Goal: Book appointment/travel/reservation

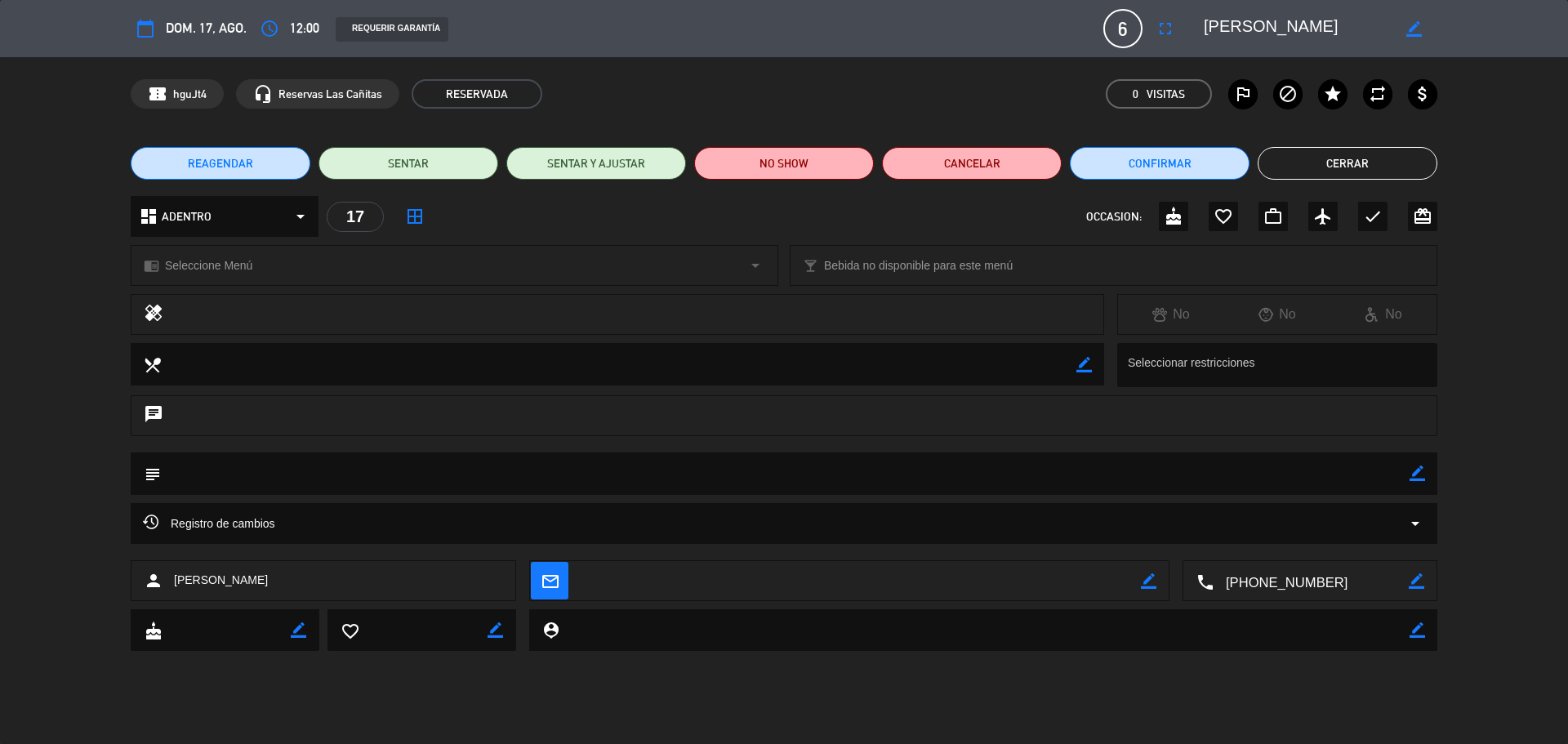
scroll to position [120, 0]
click at [1423, 156] on button "Cerrar" at bounding box center [1347, 164] width 180 height 33
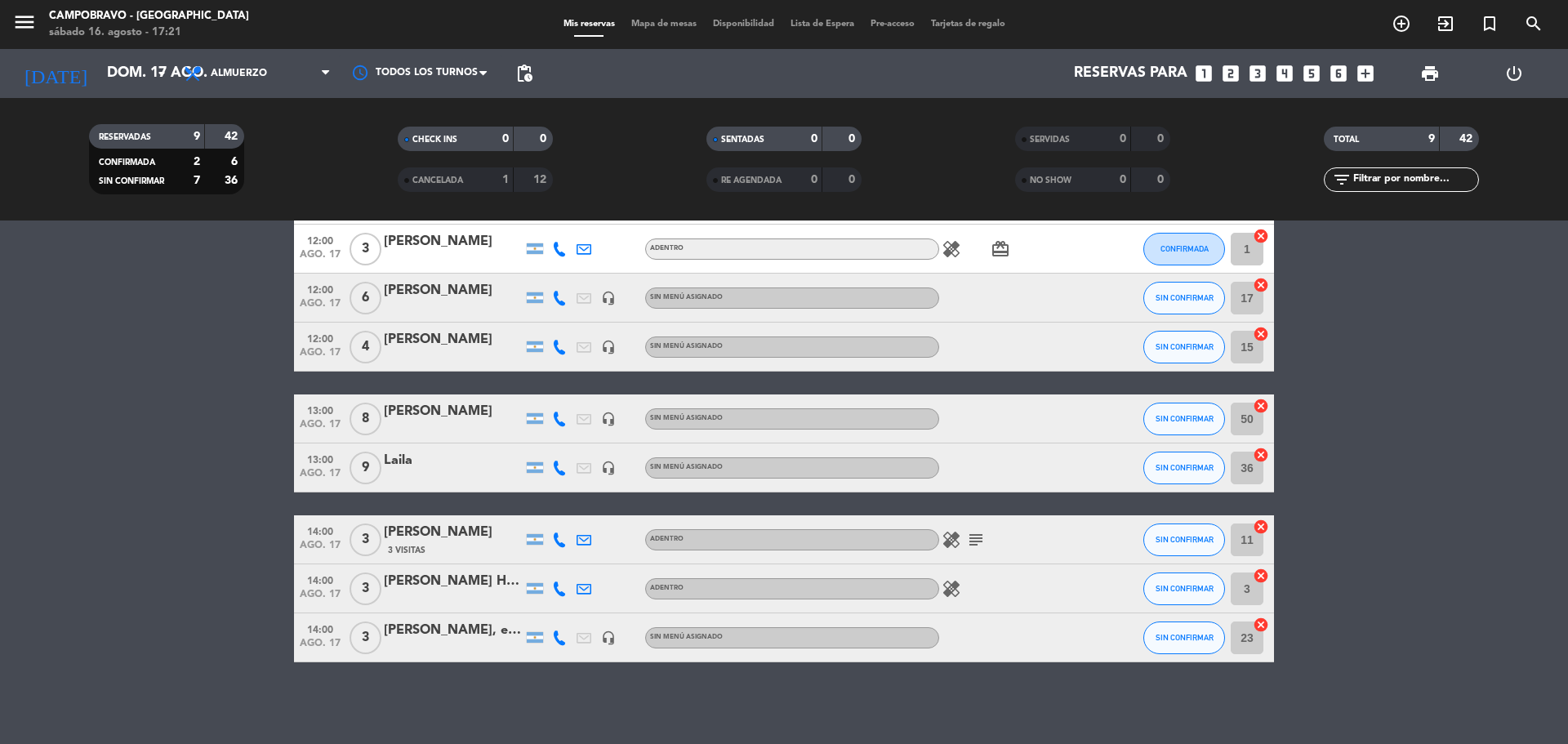
click at [1288, 69] on icon "looks_4" at bounding box center [1284, 73] width 21 height 21
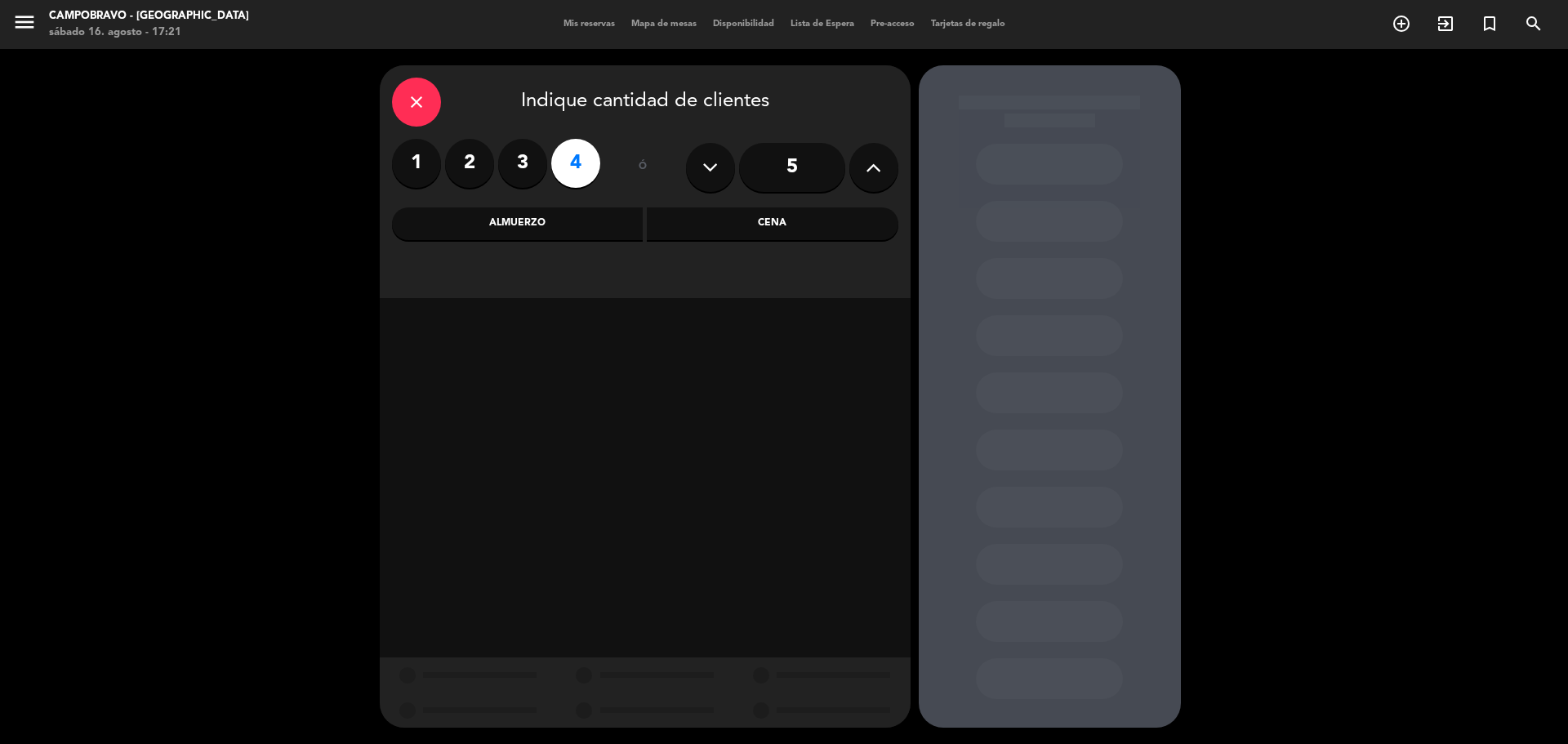
click at [569, 223] on div "Almuerzo" at bounding box center [517, 223] width 251 height 33
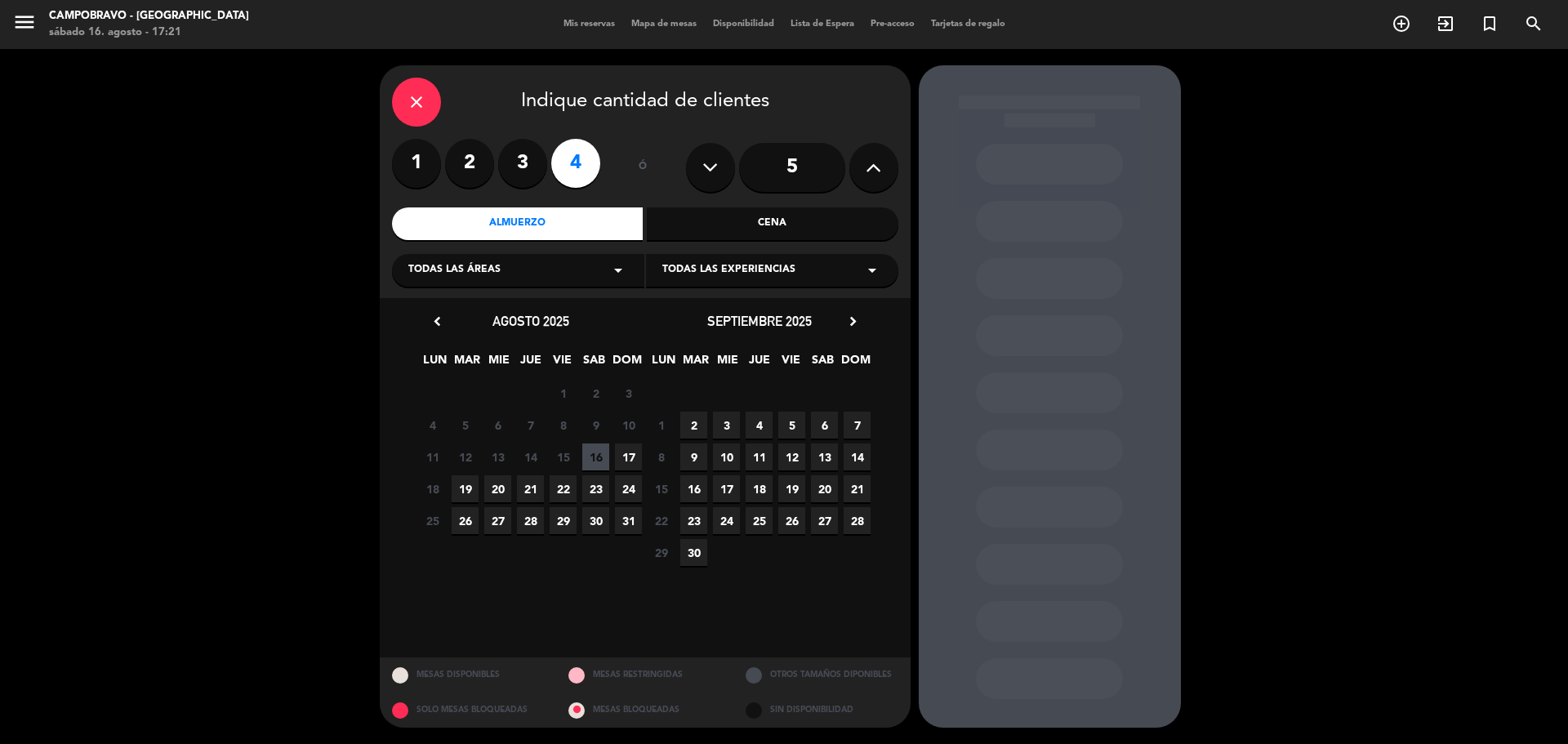
click at [632, 449] on span "17" at bounding box center [629, 457] width 27 height 27
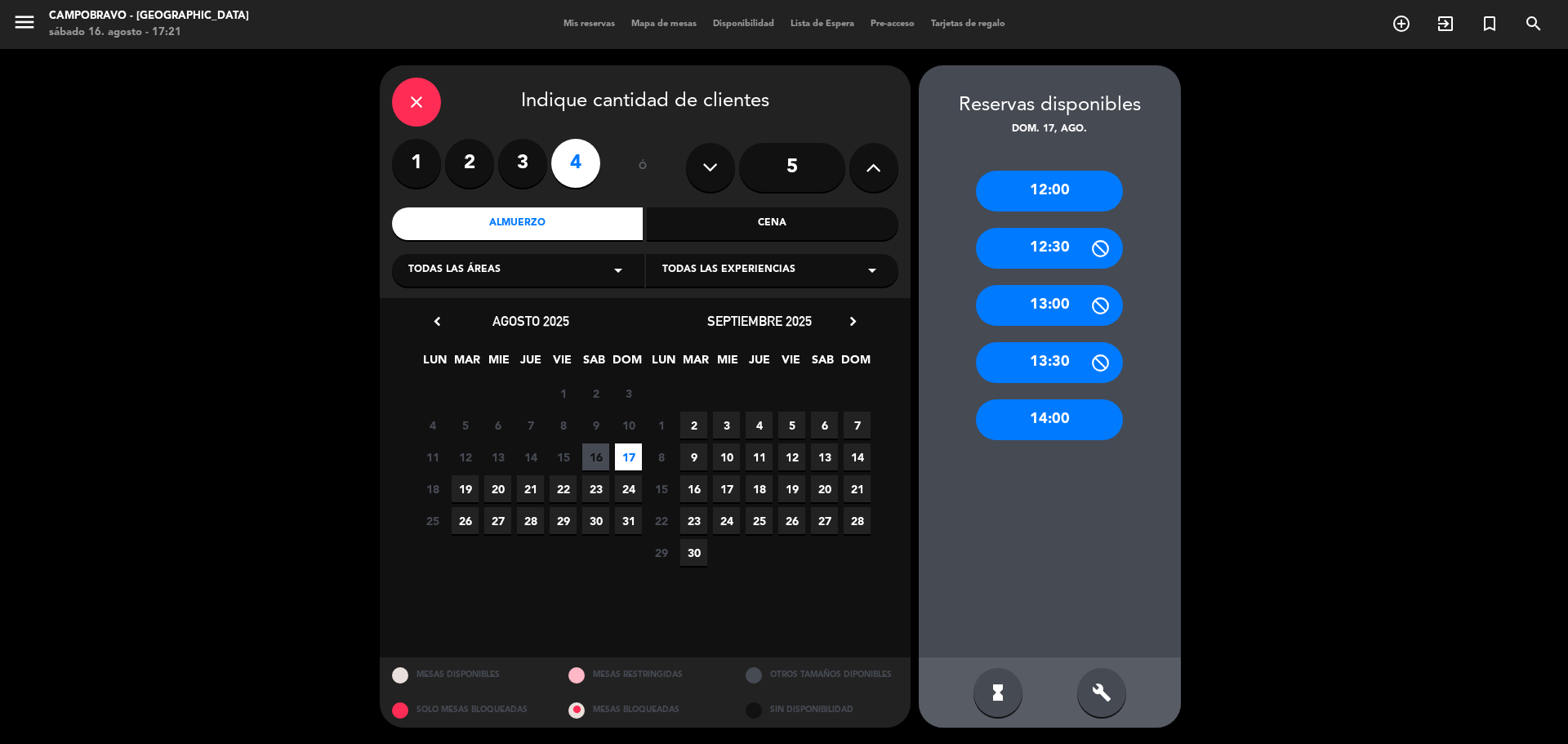
click at [1055, 411] on div "14:00" at bounding box center [1049, 420] width 147 height 40
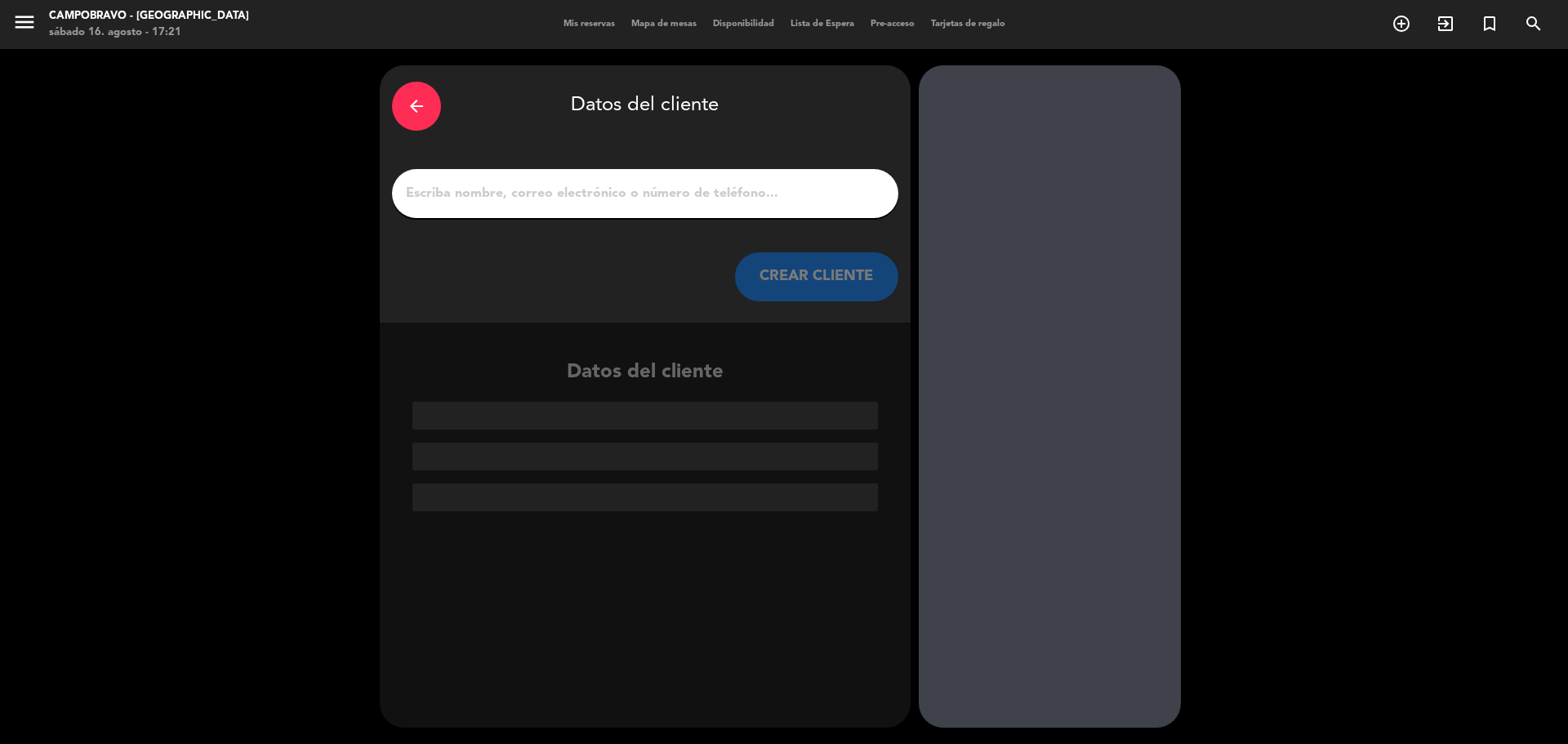
click at [752, 193] on input "1" at bounding box center [645, 193] width 481 height 23
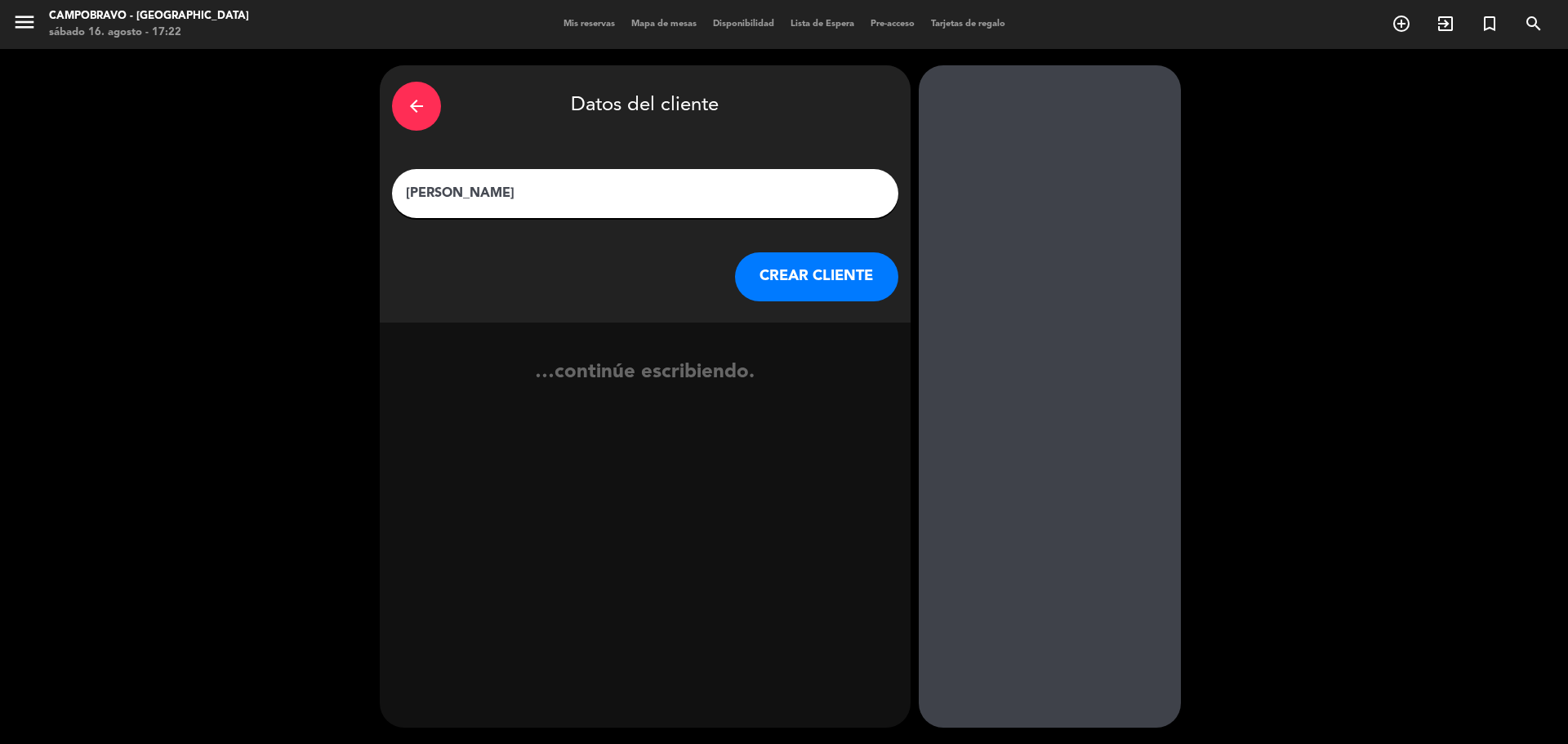
type input "[PERSON_NAME]"
click at [824, 286] on button "CREAR CLIENTE" at bounding box center [816, 276] width 164 height 49
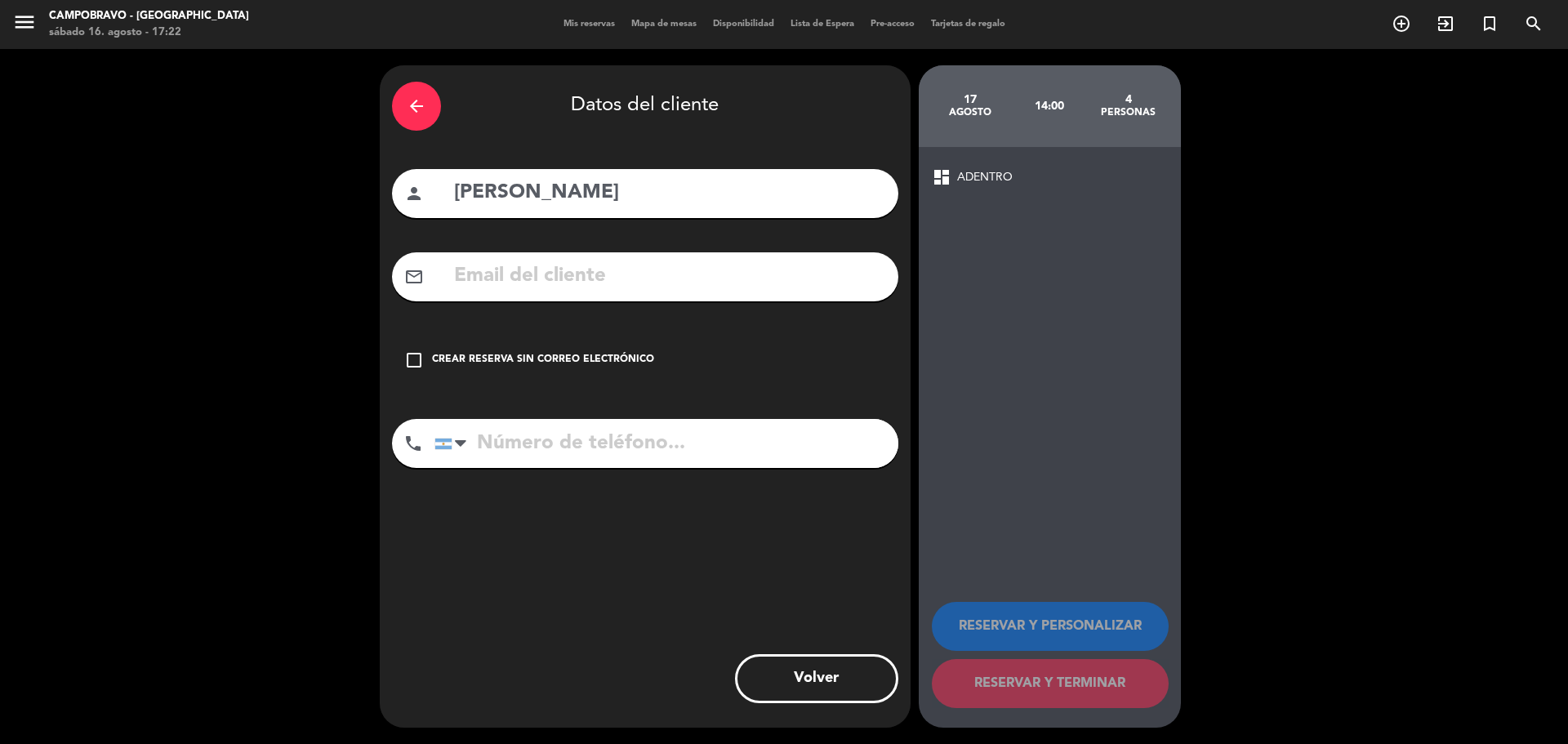
drag, startPoint x: 430, startPoint y: 353, endPoint x: 475, endPoint y: 382, distance: 53.5
click at [435, 359] on div "check_box_outline_blank Crear reserva sin correo electrónico" at bounding box center [645, 360] width 506 height 49
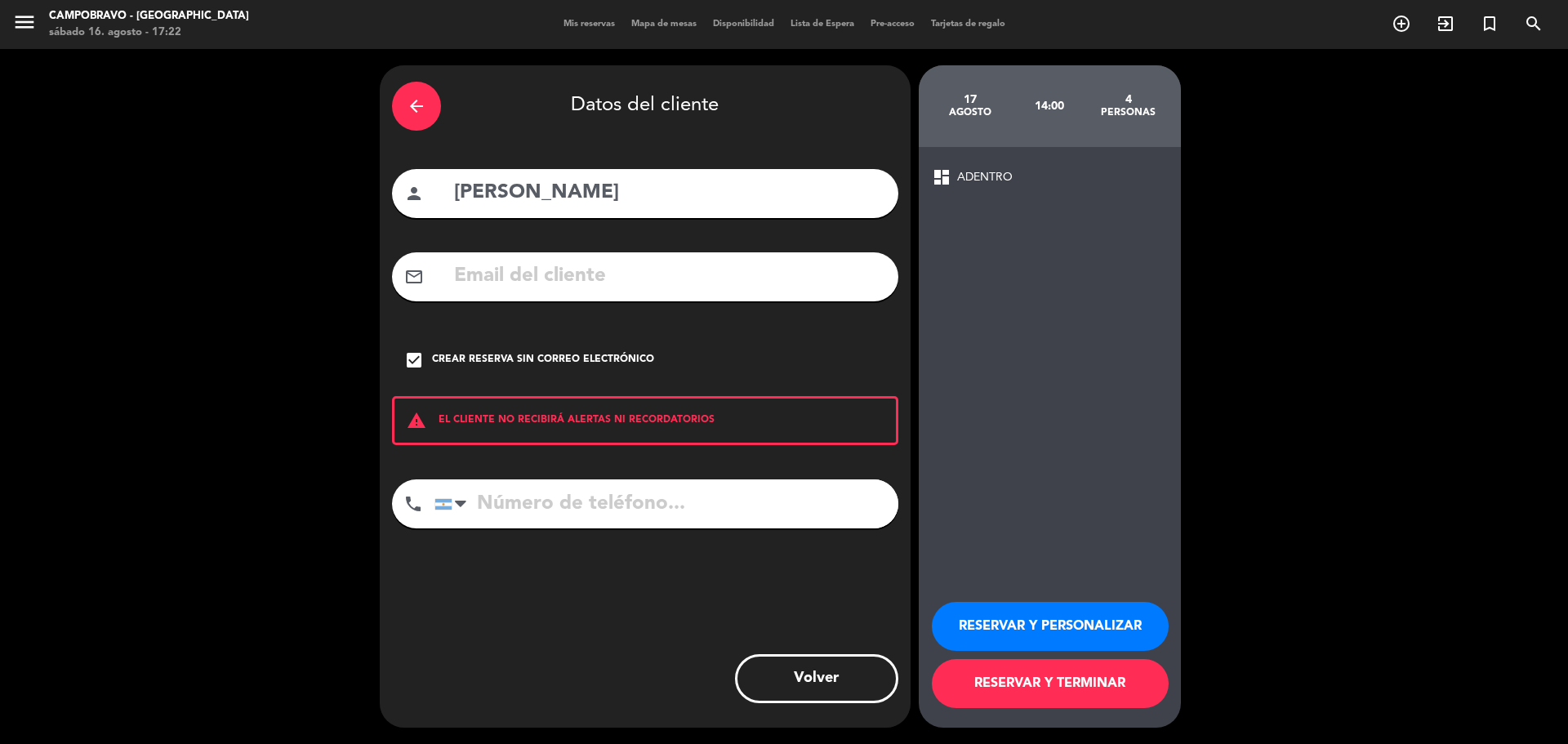
click at [602, 500] on input "tel" at bounding box center [666, 503] width 464 height 49
type input "1150592629"
click at [1046, 677] on button "RESERVAR Y TERMINAR" at bounding box center [1050, 683] width 237 height 49
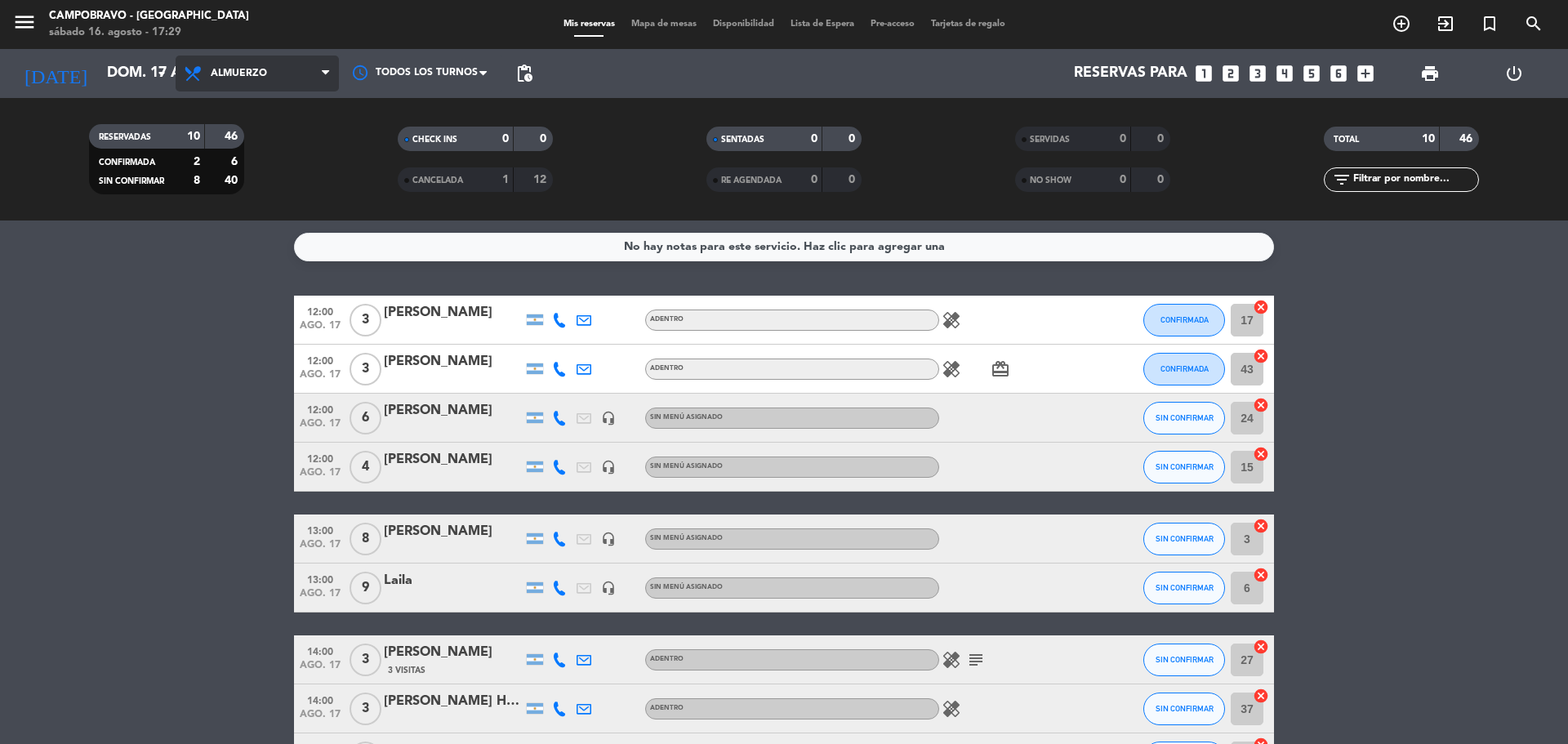
click at [212, 71] on span "Almuerzo" at bounding box center [239, 73] width 57 height 12
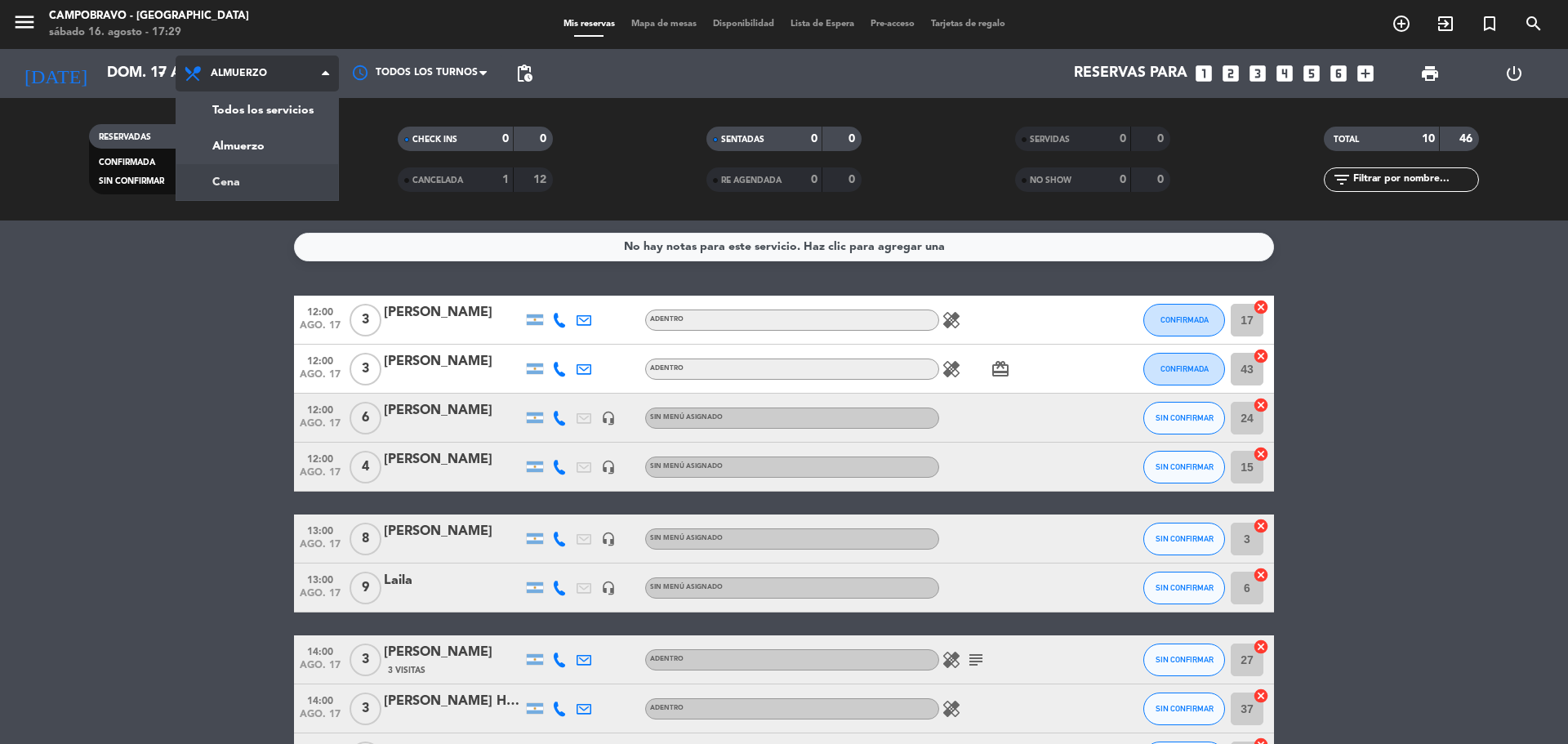
click at [242, 180] on div "menu Campobravo - Las Cañitas sábado 16. agosto - 17:29 Mis reservas Mapa de me…" at bounding box center [784, 110] width 1568 height 220
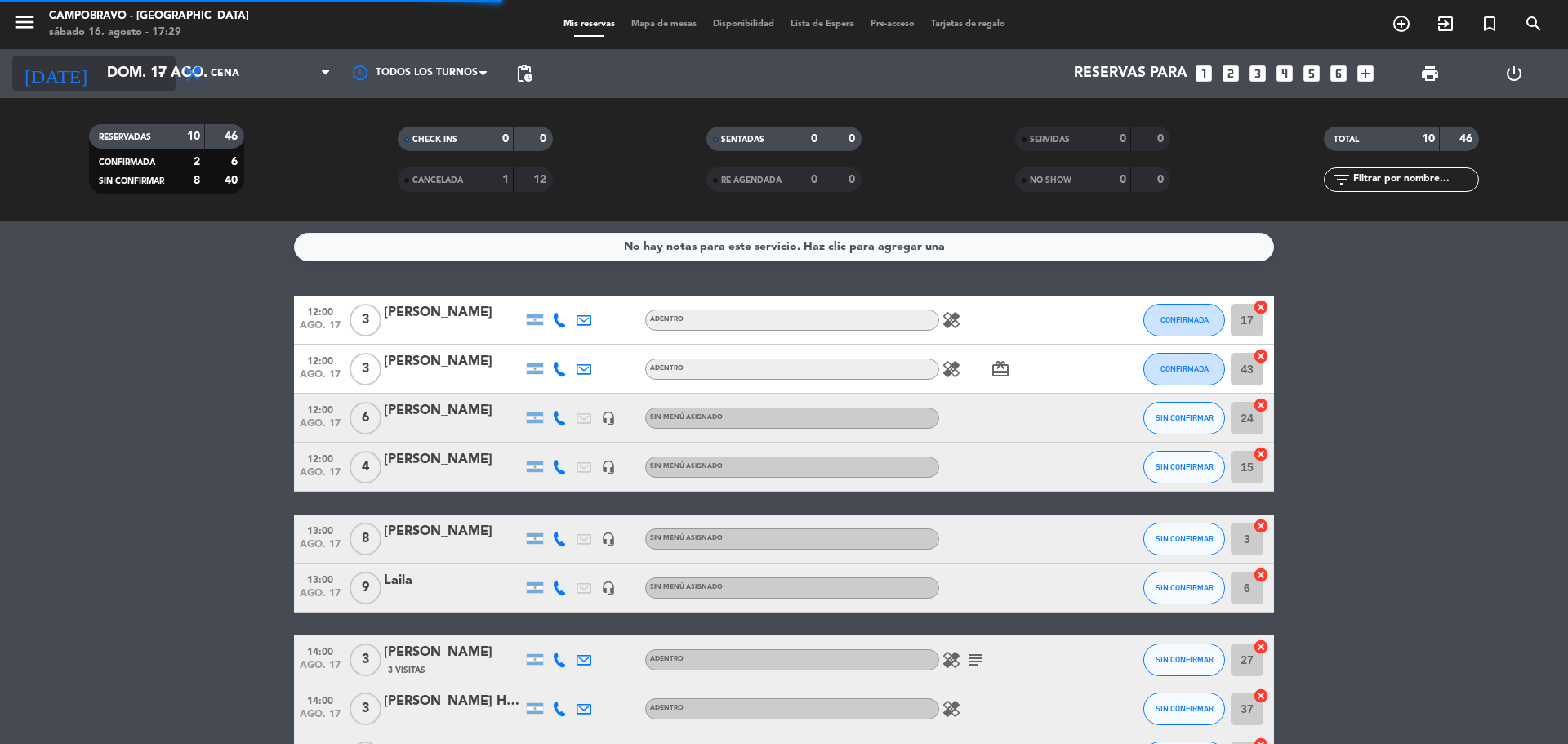
click at [164, 72] on icon "arrow_drop_down" at bounding box center [162, 73] width 19 height 19
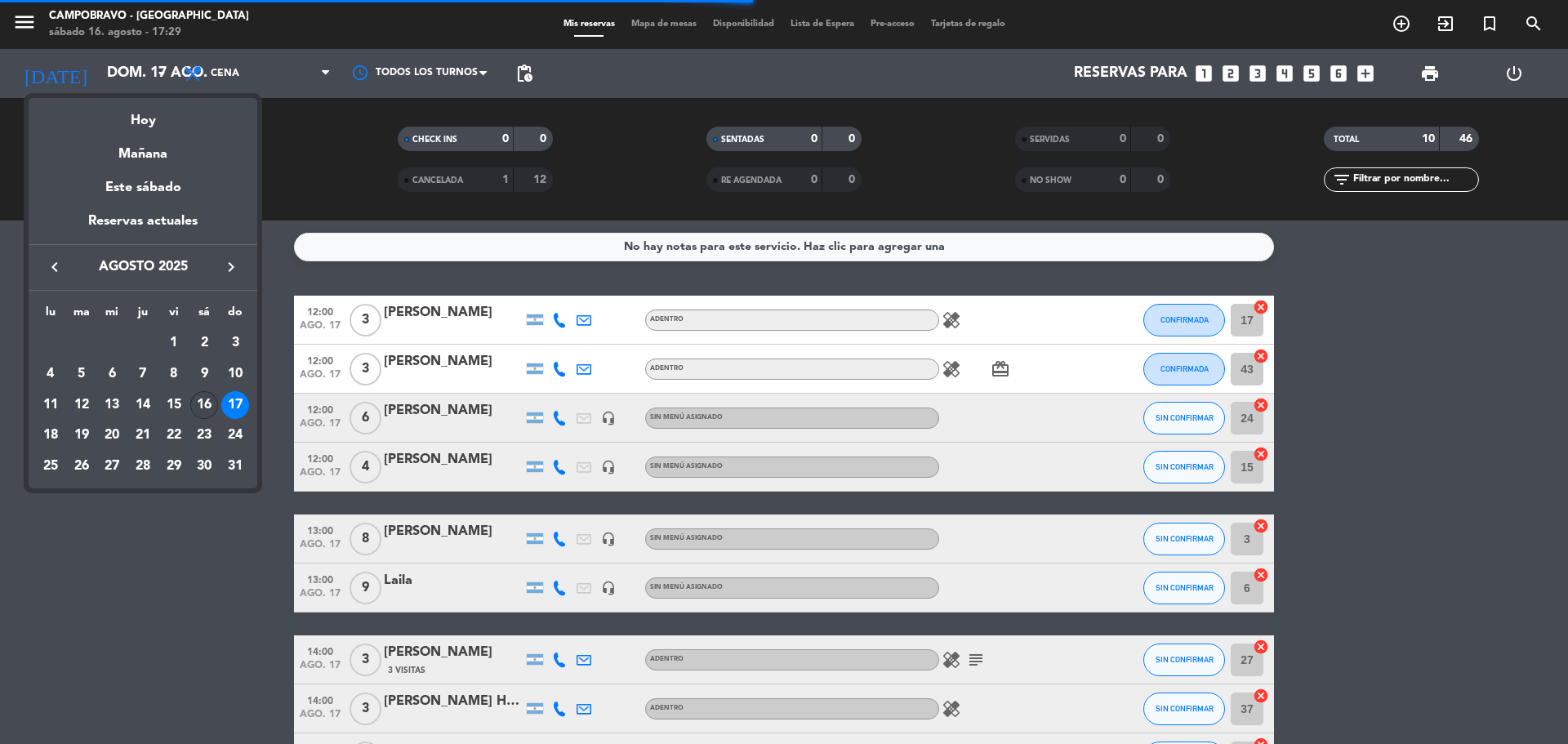
click at [212, 399] on div "16" at bounding box center [204, 404] width 28 height 28
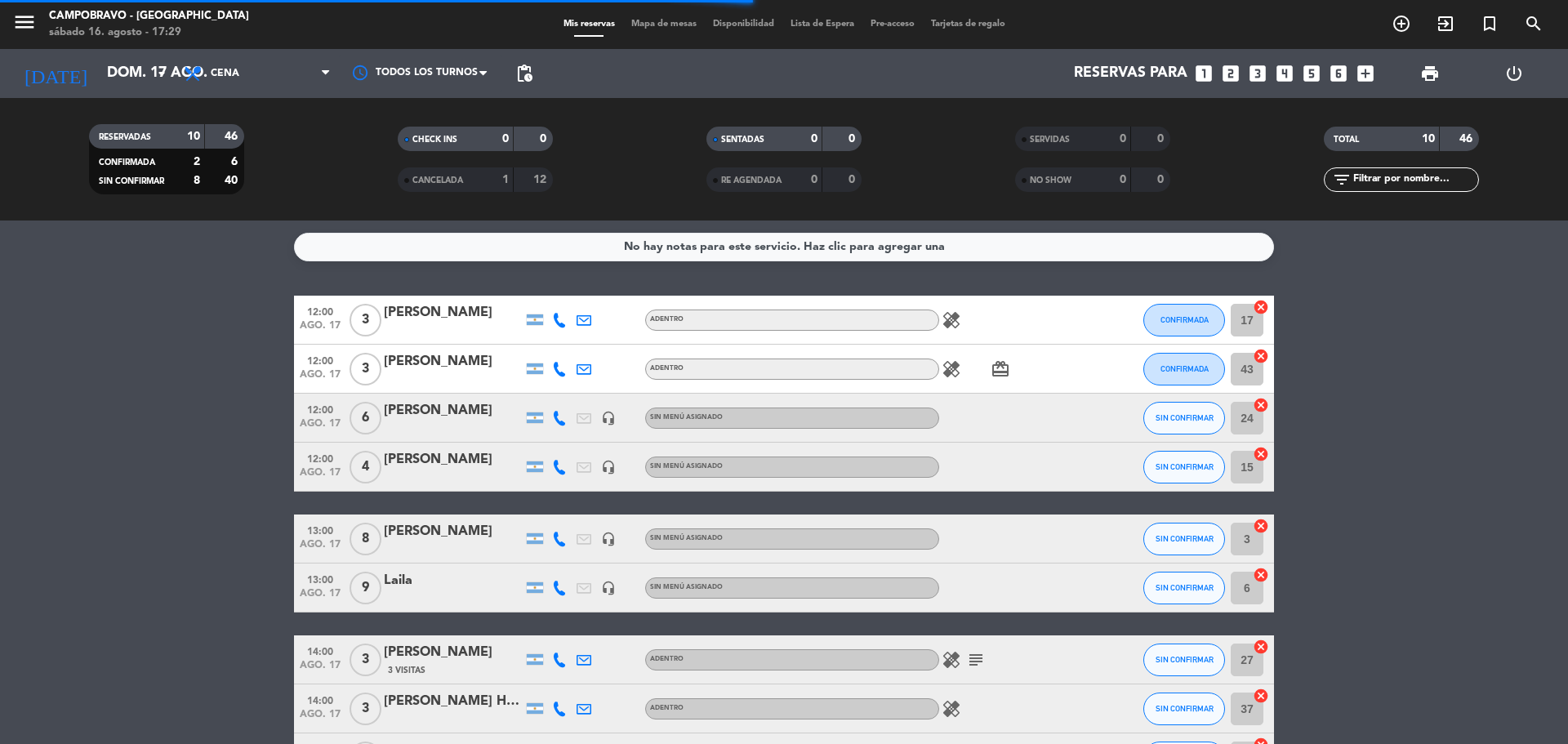
type input "sáb. 16 ago."
